Goal: Task Accomplishment & Management: Use online tool/utility

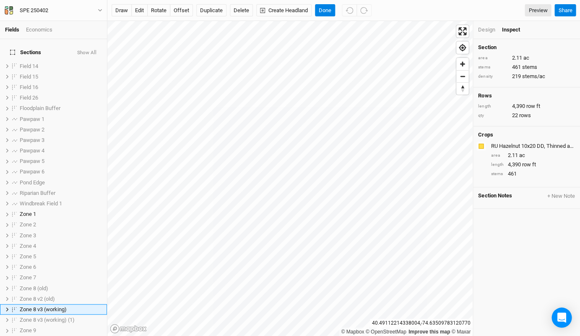
scroll to position [112, 0]
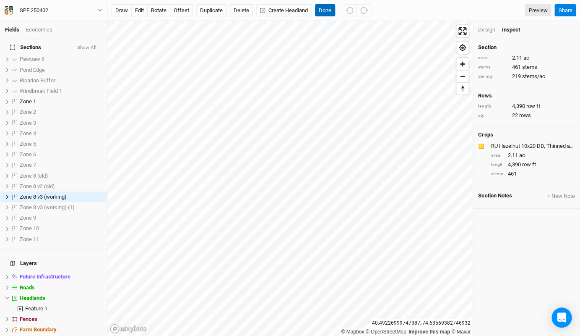
click at [317, 12] on button "Done" at bounding box center [325, 10] width 20 height 13
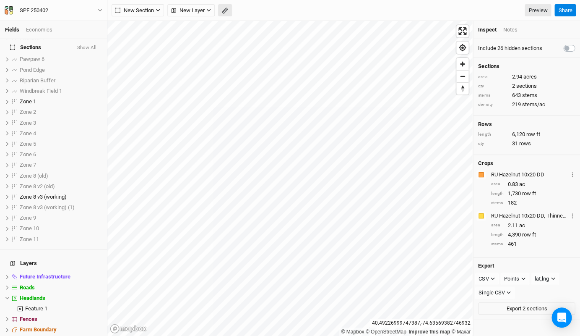
click at [224, 13] on icon "button" at bounding box center [225, 11] width 6 height 6
click at [48, 226] on div "Fields Economics Sections Show All Field 14 show Field 15 show Field 16 show Fi…" at bounding box center [290, 168] width 580 height 336
click at [16, 107] on label at bounding box center [15, 112] width 10 height 10
click at [16, 109] on input "checkbox" at bounding box center [14, 111] width 5 height 5
checkbox input "true"
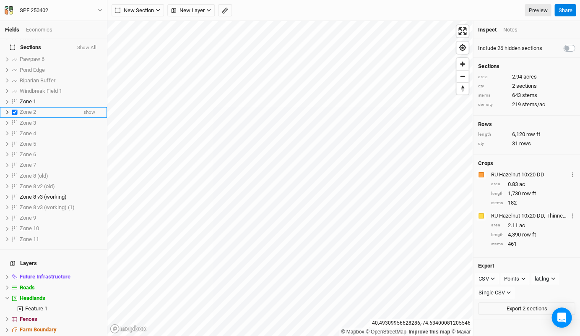
scroll to position [29, 0]
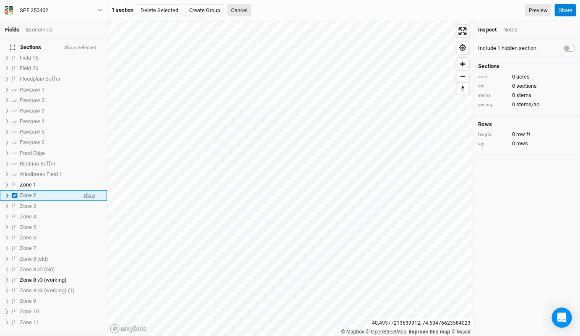
click at [92, 190] on span "show" at bounding box center [89, 195] width 12 height 10
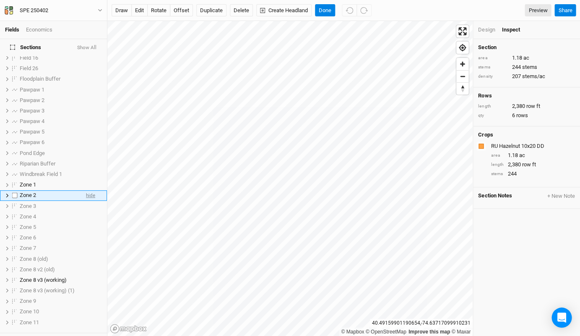
click at [88, 190] on span "hide" at bounding box center [90, 195] width 9 height 10
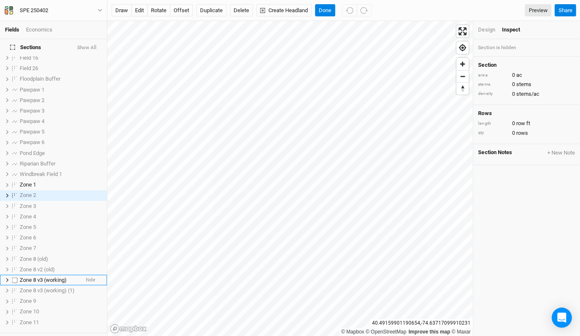
scroll to position [41, 0]
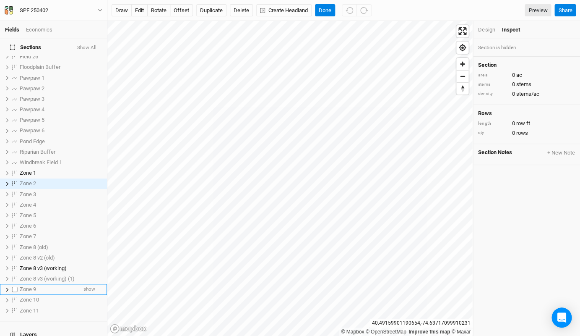
click at [15, 284] on label at bounding box center [15, 289] width 10 height 10
click at [15, 286] on input "checkbox" at bounding box center [14, 288] width 5 height 5
checkbox input "true"
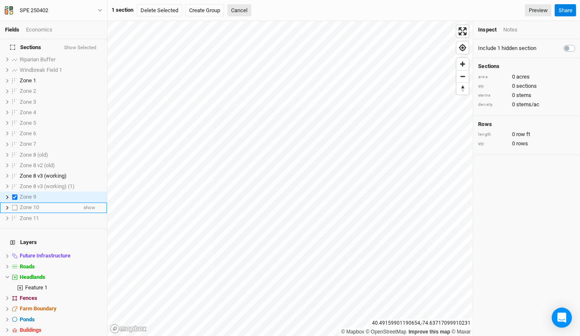
click at [17, 202] on label at bounding box center [15, 207] width 10 height 10
click at [17, 205] on input "checkbox" at bounding box center [14, 207] width 5 height 5
checkbox input "true"
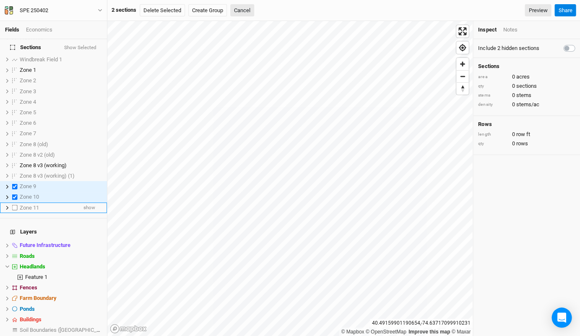
click at [15, 202] on label at bounding box center [15, 207] width 10 height 10
click at [15, 205] on input "checkbox" at bounding box center [14, 207] width 5 height 5
checkbox input "true"
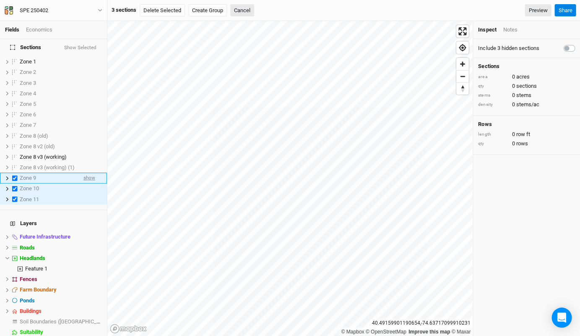
click at [91, 173] on span "show" at bounding box center [89, 178] width 12 height 10
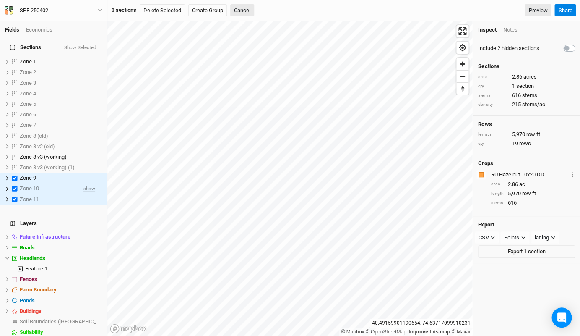
click at [91, 183] on span "show" at bounding box center [89, 188] width 12 height 10
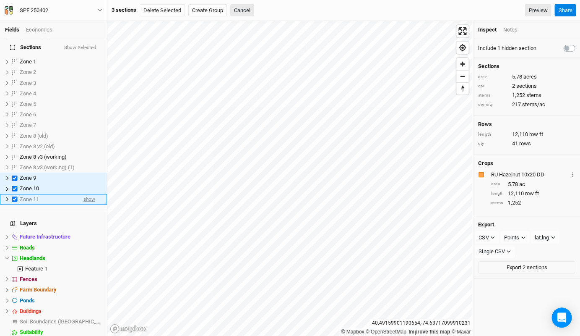
click at [90, 194] on span "show" at bounding box center [89, 199] width 12 height 10
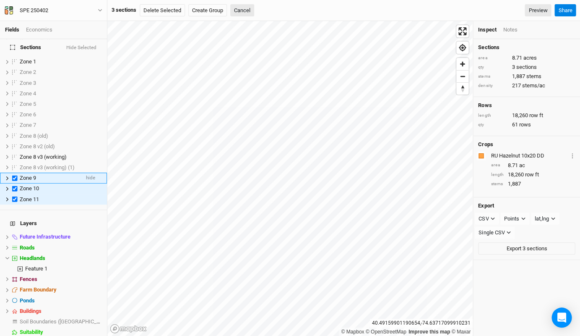
click at [76, 174] on div "Zone 9" at bounding box center [50, 177] width 60 height 7
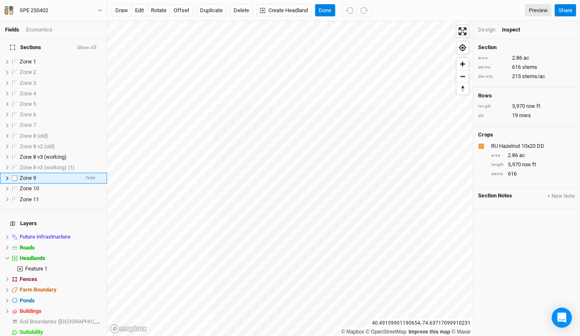
click at [17, 173] on label at bounding box center [15, 178] width 10 height 10
click at [17, 175] on input "checkbox" at bounding box center [14, 177] width 5 height 5
checkbox input "true"
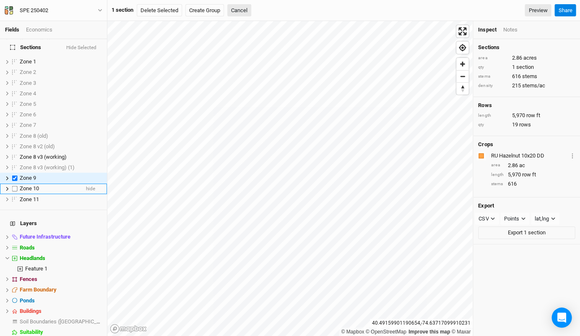
click at [69, 185] on div "Zone 10" at bounding box center [50, 188] width 60 height 7
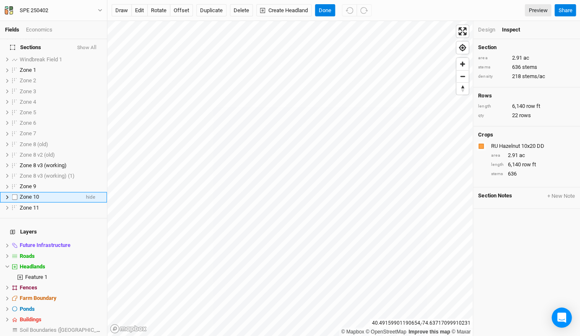
click at [13, 192] on label at bounding box center [15, 197] width 10 height 10
click at [13, 194] on input "checkbox" at bounding box center [14, 196] width 5 height 5
checkbox input "true"
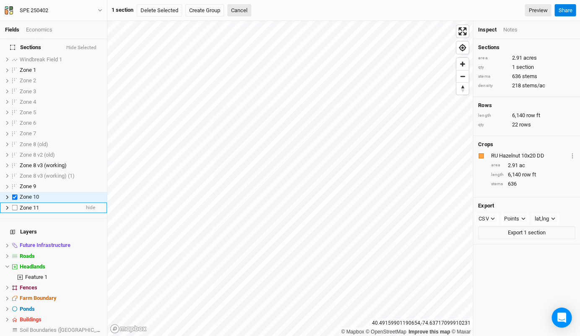
click at [15, 202] on label at bounding box center [15, 207] width 10 height 10
click at [15, 205] on input "checkbox" at bounding box center [14, 207] width 5 height 5
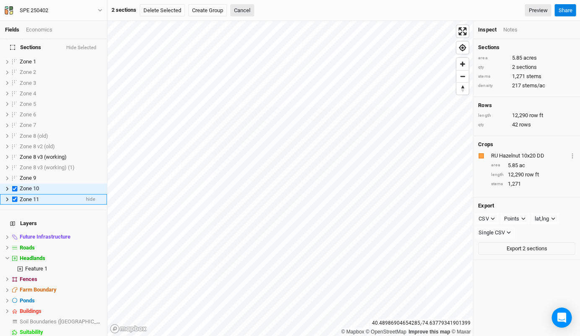
click at [51, 196] on div "Zone 11" at bounding box center [50, 199] width 60 height 7
checkbox input "false"
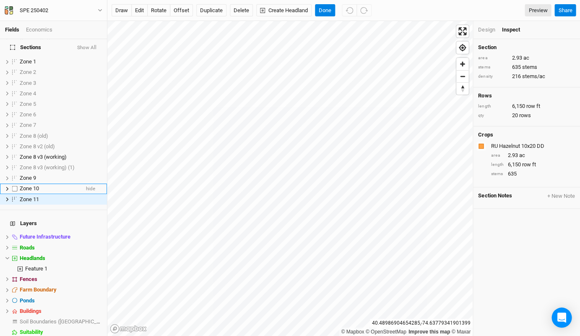
click at [58, 185] on div "Zone 10" at bounding box center [50, 188] width 60 height 7
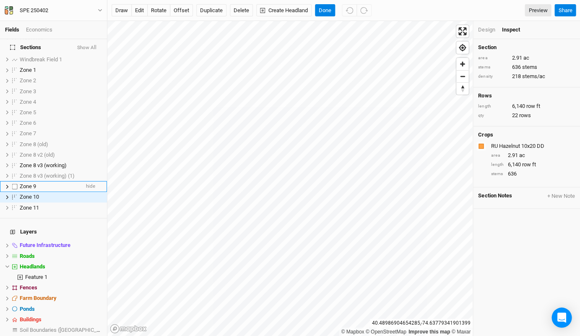
click at [60, 183] on div "Zone 9" at bounding box center [50, 186] width 60 height 7
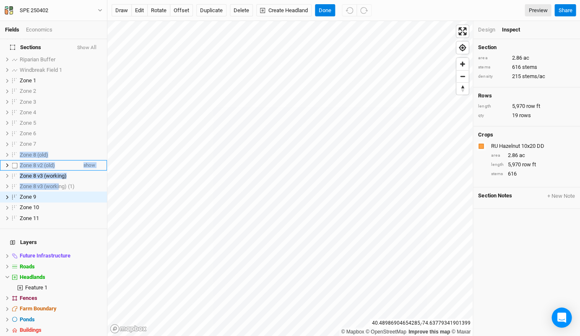
click at [16, 144] on ul "Field 14 show Field 15 show Field 16 show Field 26 show Floodplain Buffer show …" at bounding box center [53, 75] width 107 height 296
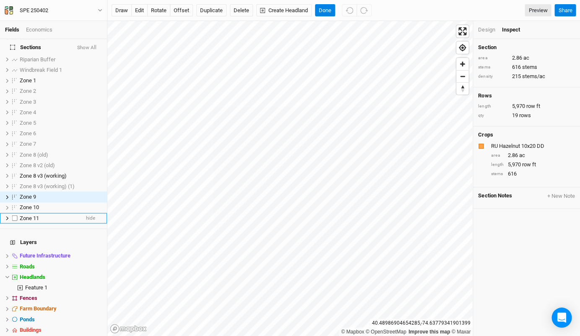
click at [16, 213] on label at bounding box center [15, 218] width 10 height 10
click at [16, 215] on input "checkbox" at bounding box center [14, 217] width 5 height 5
checkbox input "true"
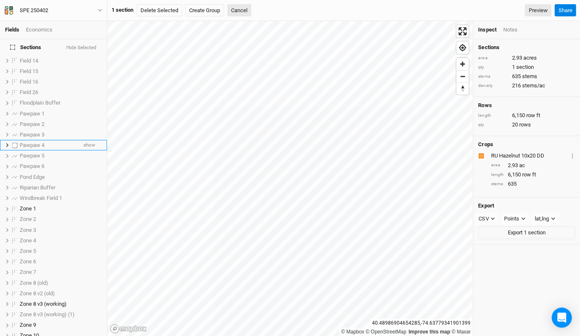
scroll to position [0, 0]
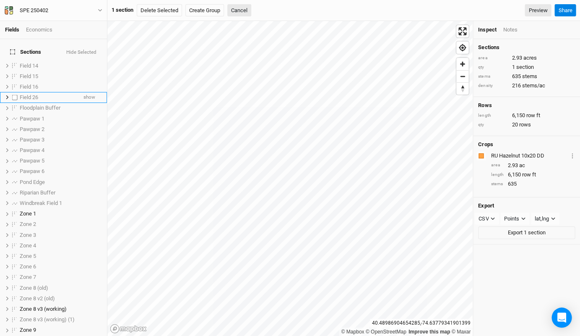
click at [15, 92] on label at bounding box center [15, 97] width 10 height 10
click at [15, 94] on input "checkbox" at bounding box center [14, 96] width 5 height 5
checkbox input "true"
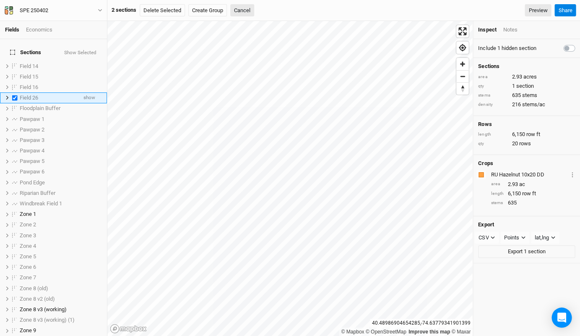
scroll to position [0, 0]
click at [17, 61] on label at bounding box center [15, 66] width 10 height 10
click at [17, 63] on input "checkbox" at bounding box center [14, 65] width 5 height 5
checkbox input "true"
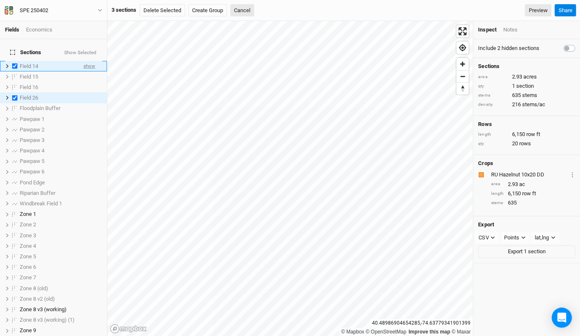
click at [91, 61] on span "show" at bounding box center [89, 66] width 12 height 10
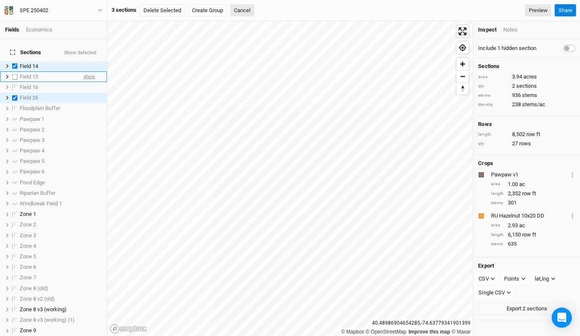
click at [89, 71] on span "show" at bounding box center [89, 76] width 12 height 10
click at [88, 82] on span "show" at bounding box center [89, 87] width 12 height 10
click at [90, 71] on span "hide" at bounding box center [90, 76] width 9 height 10
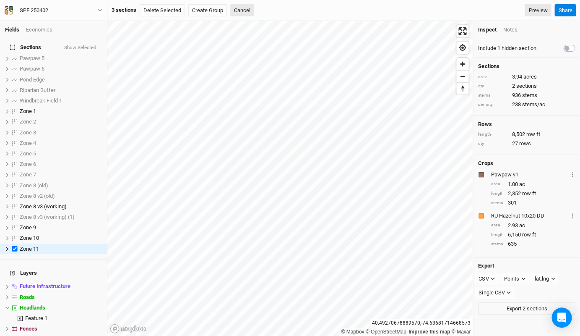
scroll to position [127, 0]
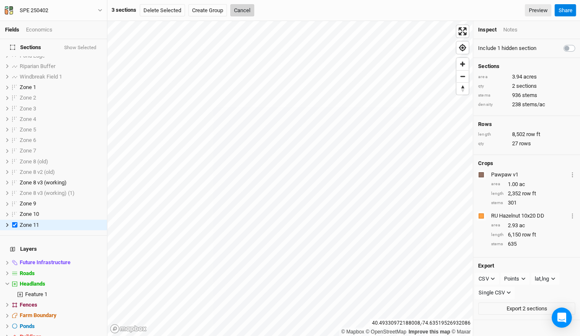
click at [242, 8] on button "Cancel" at bounding box center [242, 10] width 24 height 13
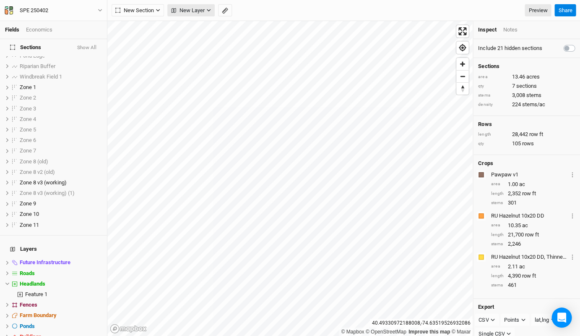
click at [188, 13] on span "New Layer" at bounding box center [188, 10] width 34 height 8
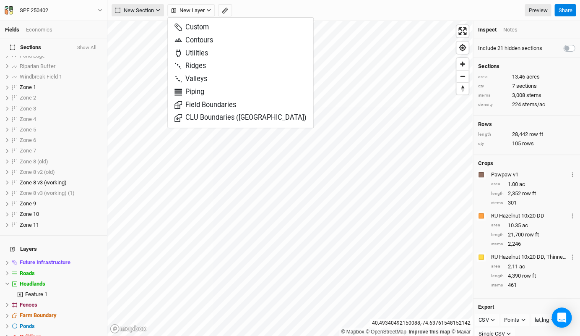
click at [151, 13] on span "New Section" at bounding box center [134, 10] width 39 height 8
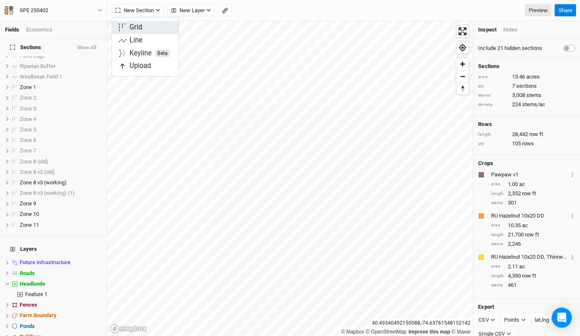
click at [142, 29] on div "Grid" at bounding box center [136, 28] width 13 height 10
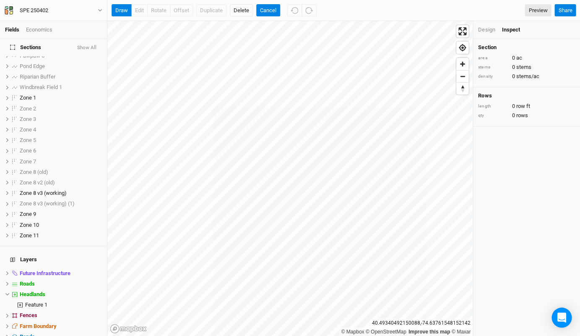
scroll to position [0, 0]
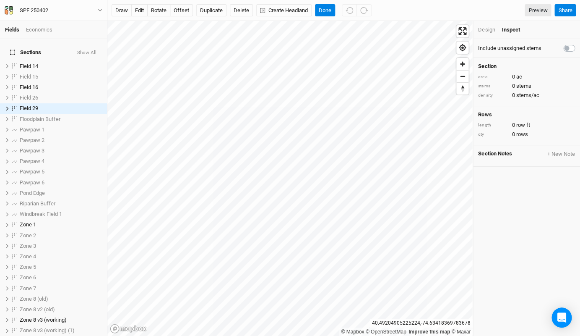
click at [486, 29] on div "Design" at bounding box center [486, 30] width 17 height 8
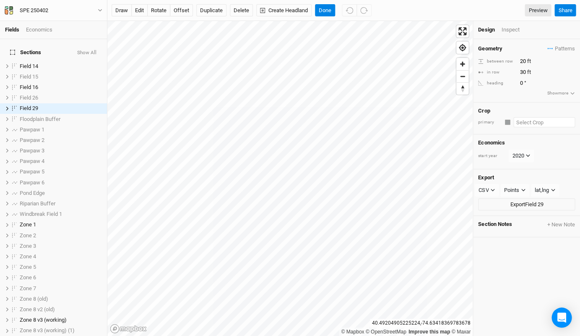
click at [541, 119] on input "text" at bounding box center [544, 122] width 62 height 10
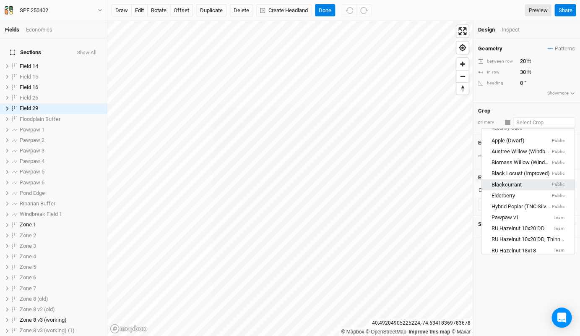
scroll to position [32, 0]
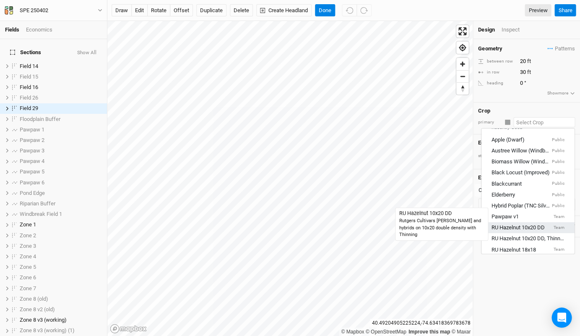
click at [530, 225] on div "RU Hazelnut 10x20 DD" at bounding box center [518, 228] width 53 height 8
type input "10"
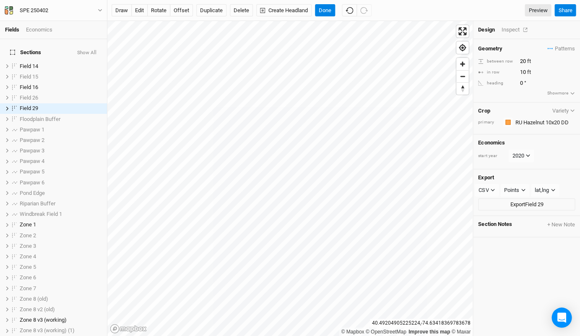
click at [510, 30] on div "Inspect" at bounding box center [516, 30] width 30 height 8
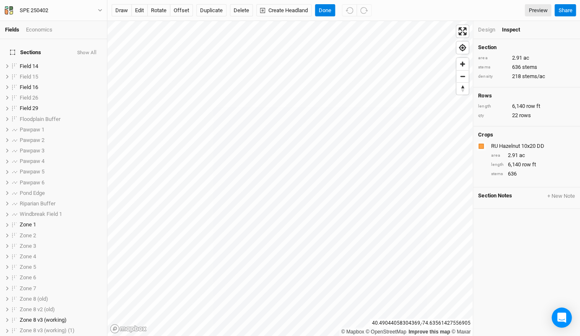
scroll to position [154, 0]
